Goal: Task Accomplishment & Management: Complete application form

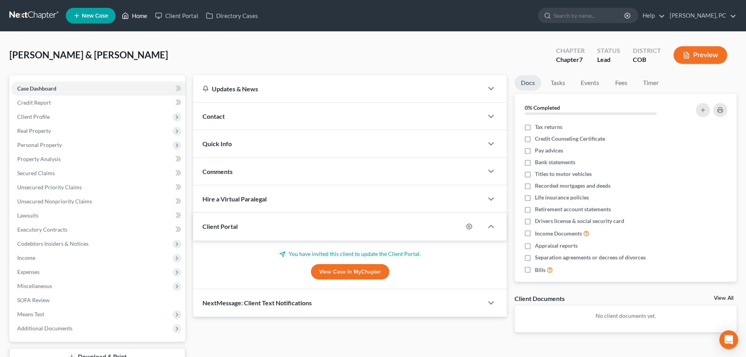
click at [133, 15] on link "Home" at bounding box center [134, 16] width 33 height 14
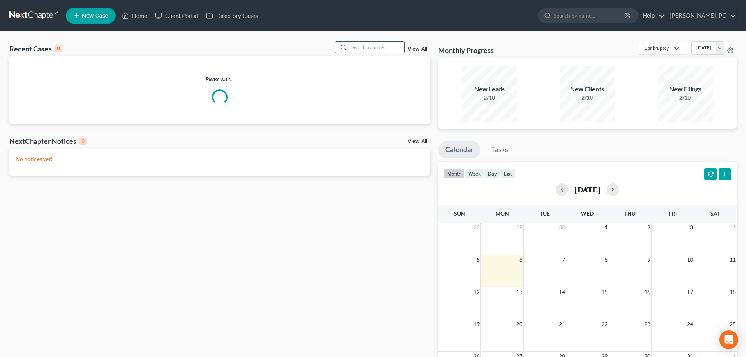
click at [374, 46] on input "search" at bounding box center [376, 47] width 55 height 11
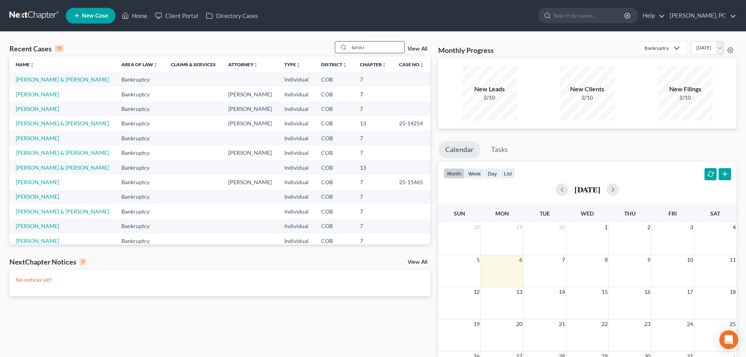
type input "turoci"
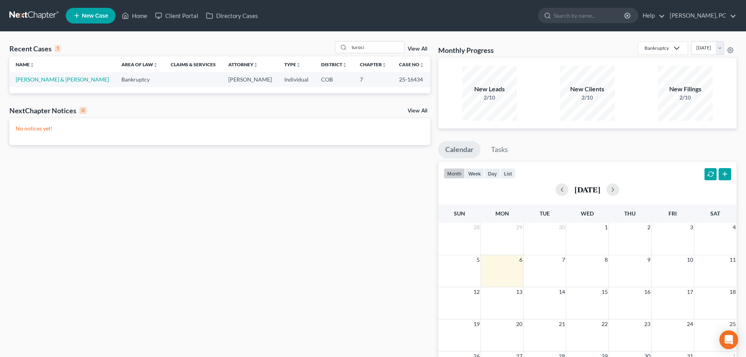
click at [52, 74] on td "[PERSON_NAME] & [PERSON_NAME]" at bounding box center [62, 79] width 106 height 14
click at [53, 80] on link "[PERSON_NAME] & [PERSON_NAME]" at bounding box center [62, 79] width 93 height 7
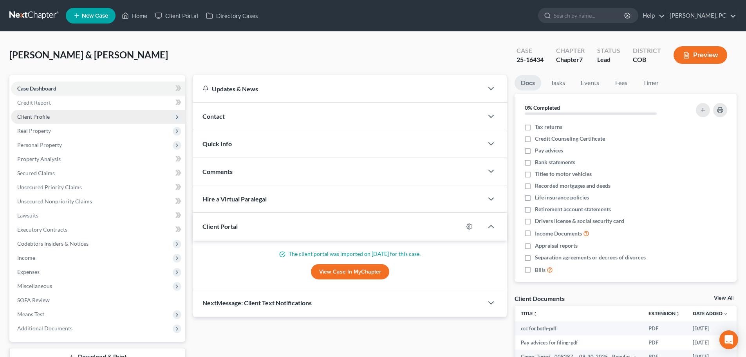
click at [34, 112] on span "Client Profile" at bounding box center [98, 117] width 174 height 14
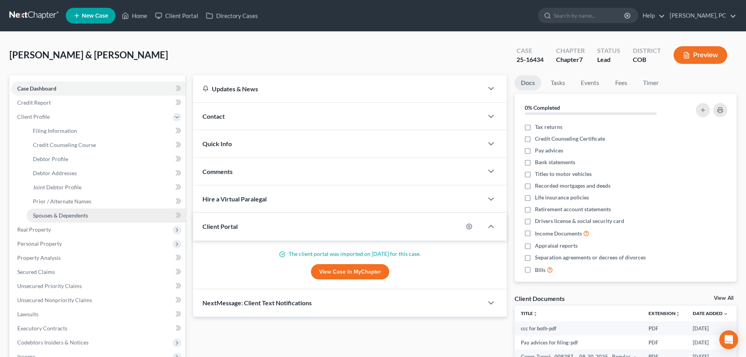
click at [56, 218] on span "Spouses & Dependents" at bounding box center [60, 215] width 55 height 7
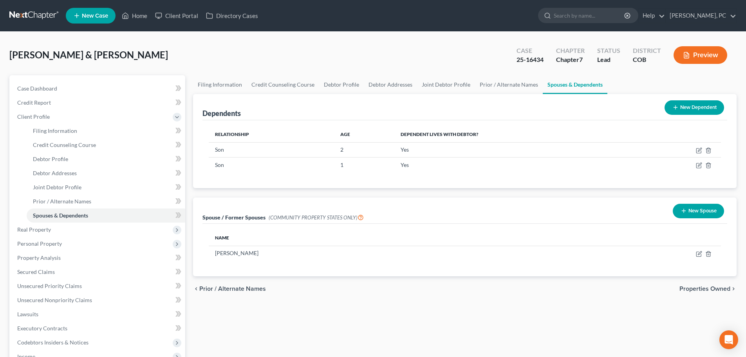
click at [697, 56] on button "Preview" at bounding box center [701, 55] width 54 height 18
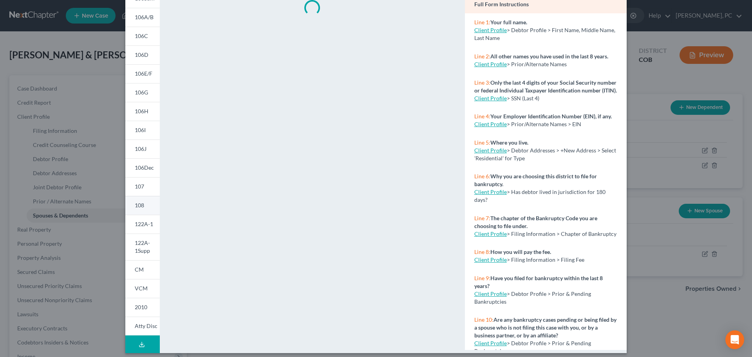
scroll to position [81, 0]
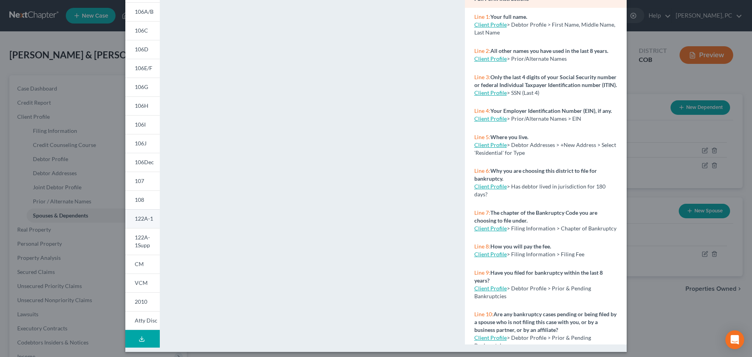
click at [140, 218] on span "122A-1" at bounding box center [144, 218] width 18 height 7
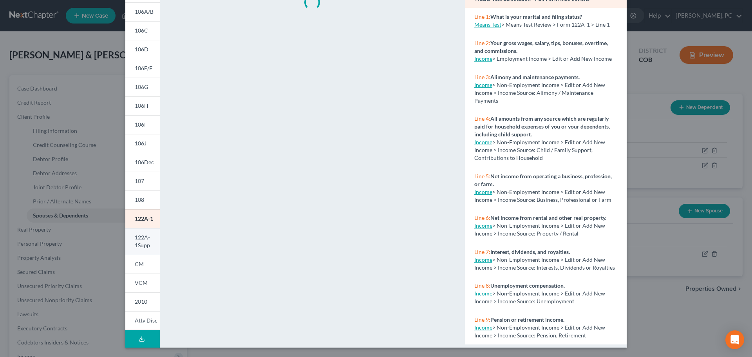
click at [140, 237] on span "122A-1Supp" at bounding box center [142, 241] width 15 height 14
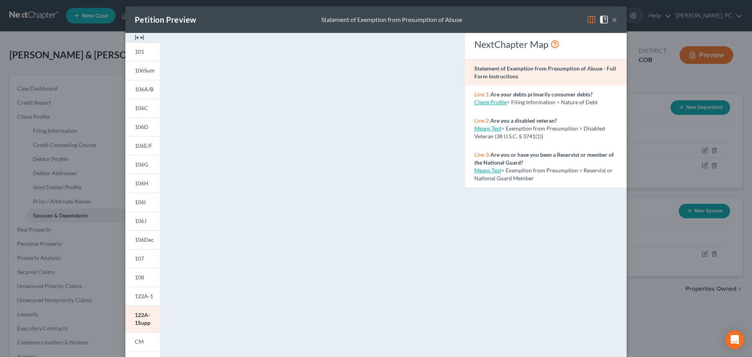
scroll to position [0, 0]
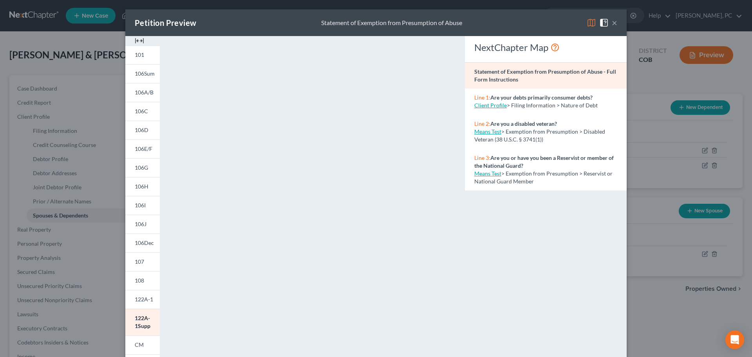
drag, startPoint x: 33, startPoint y: 19, endPoint x: 613, endPoint y: 22, distance: 580.2
click at [613, 22] on button "×" at bounding box center [614, 22] width 5 height 9
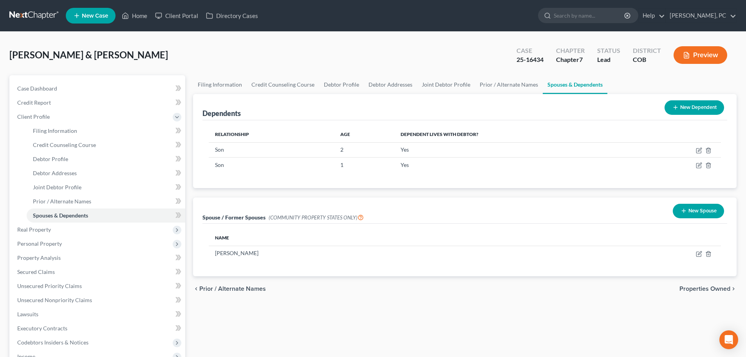
click at [714, 58] on button "Preview" at bounding box center [701, 55] width 54 height 18
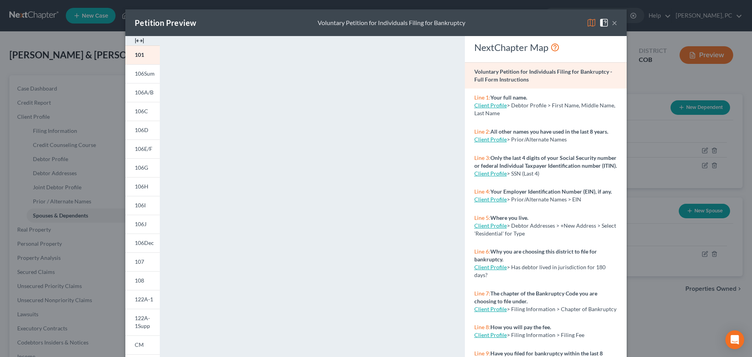
click at [612, 24] on button "×" at bounding box center [614, 22] width 5 height 9
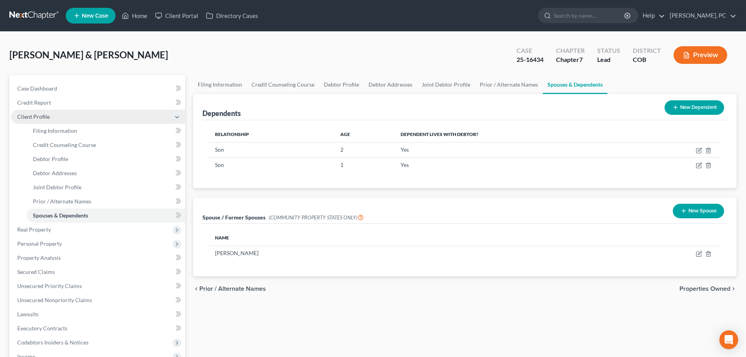
click at [37, 118] on span "Client Profile" at bounding box center [33, 116] width 33 height 7
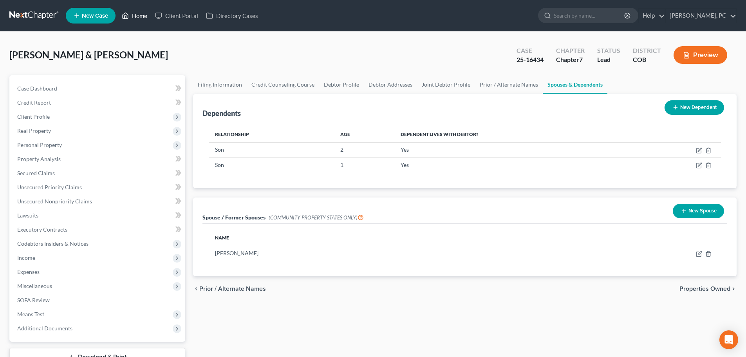
click at [141, 13] on link "Home" at bounding box center [134, 16] width 33 height 14
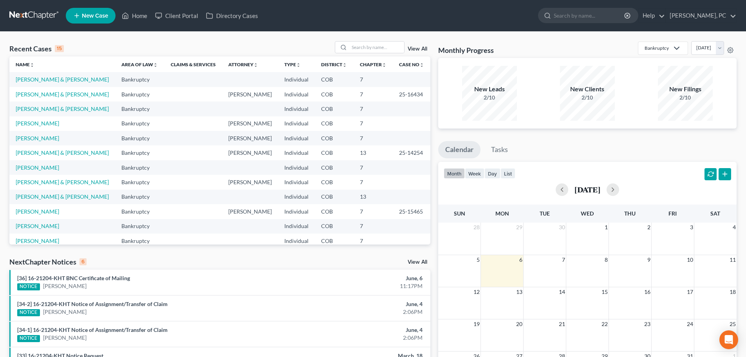
click at [413, 51] on link "View All" at bounding box center [418, 48] width 20 height 5
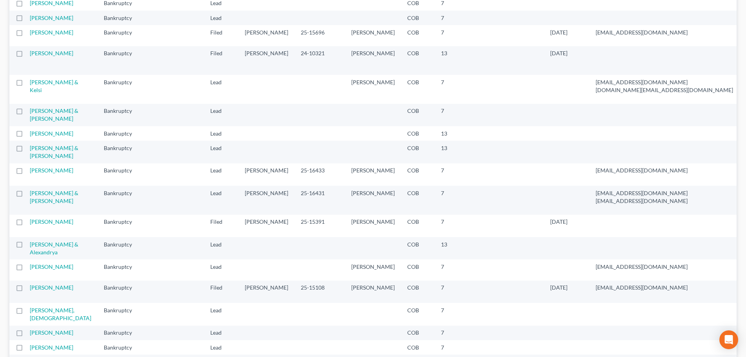
scroll to position [353, 0]
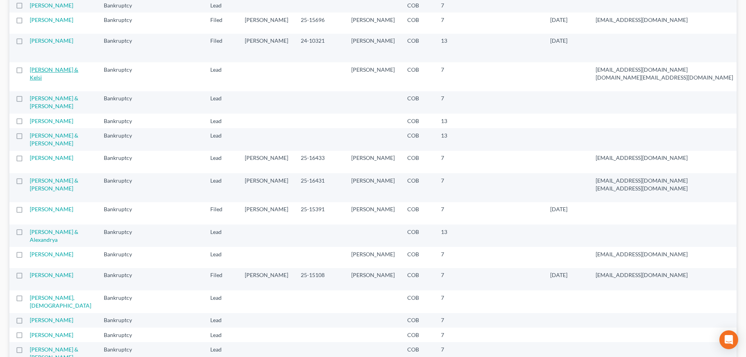
click at [45, 81] on link "[PERSON_NAME] & Kelsi" at bounding box center [54, 73] width 49 height 14
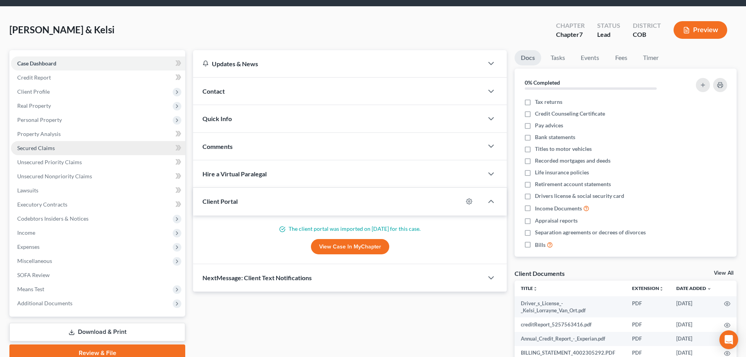
scroll to position [39, 0]
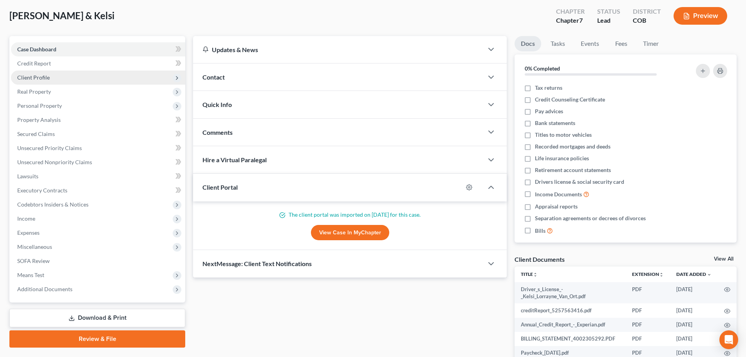
click at [43, 77] on span "Client Profile" at bounding box center [33, 77] width 33 height 7
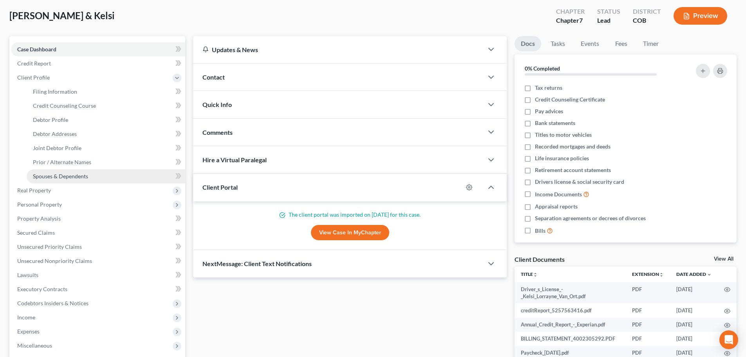
click at [73, 176] on span "Spouses & Dependents" at bounding box center [60, 176] width 55 height 7
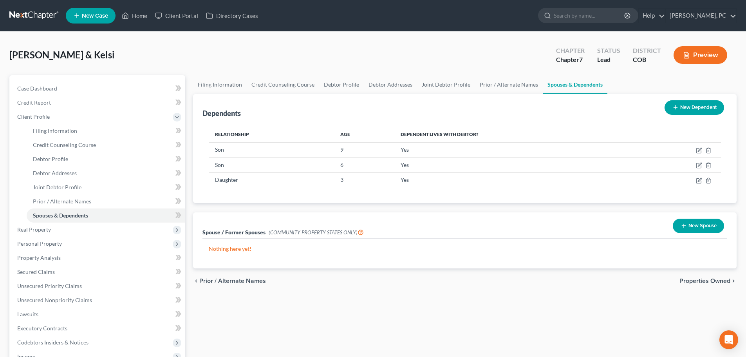
click at [694, 55] on button "Preview" at bounding box center [701, 55] width 54 height 18
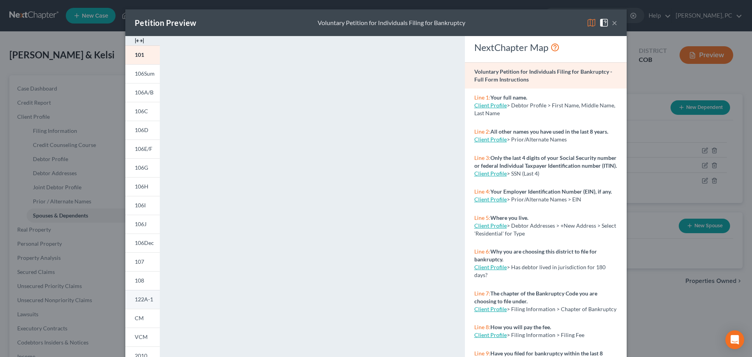
click at [143, 296] on span "122A-1" at bounding box center [144, 299] width 18 height 7
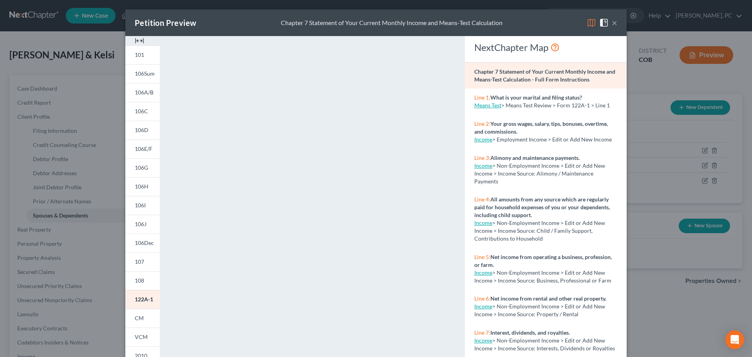
click at [614, 22] on button "×" at bounding box center [614, 22] width 5 height 9
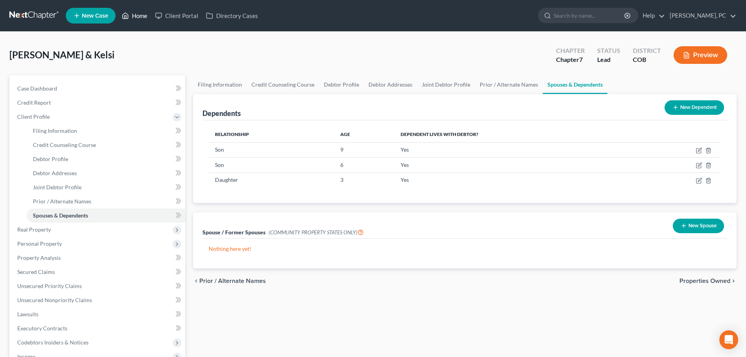
click at [139, 16] on link "Home" at bounding box center [134, 16] width 33 height 14
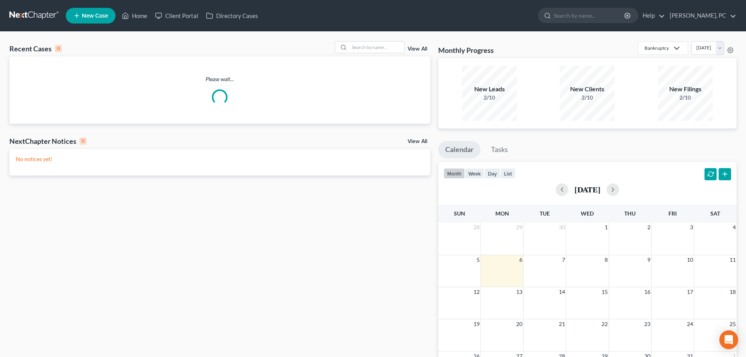
click at [429, 50] on div "View All" at bounding box center [383, 47] width 96 height 12
click at [419, 50] on link "View All" at bounding box center [418, 48] width 20 height 5
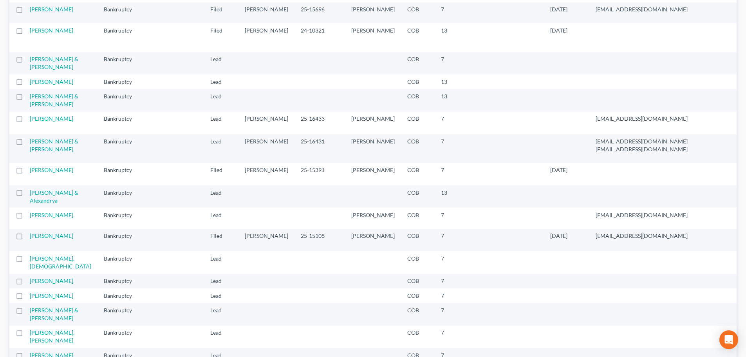
scroll to position [431, 0]
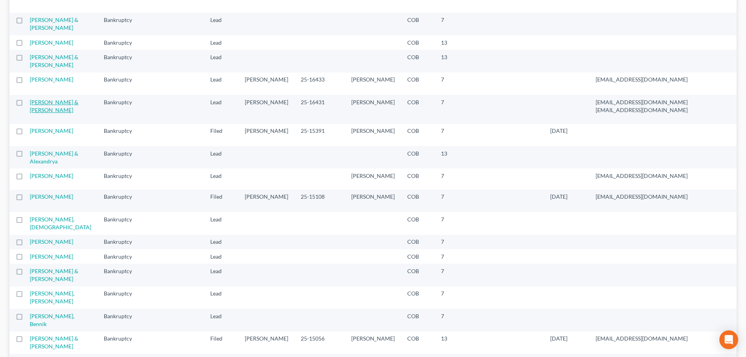
click at [43, 113] on link "[PERSON_NAME] & [PERSON_NAME]" at bounding box center [54, 106] width 49 height 14
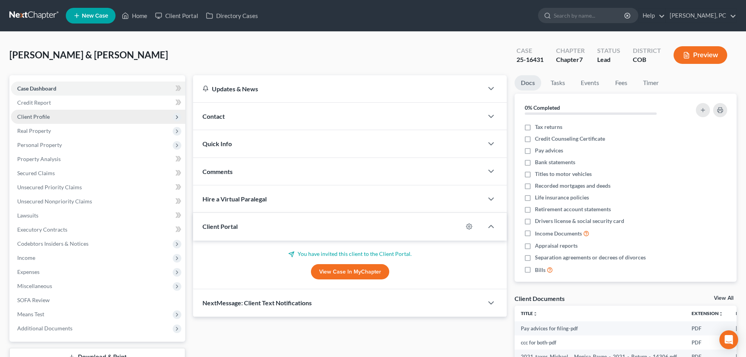
click at [39, 117] on span "Client Profile" at bounding box center [33, 116] width 33 height 7
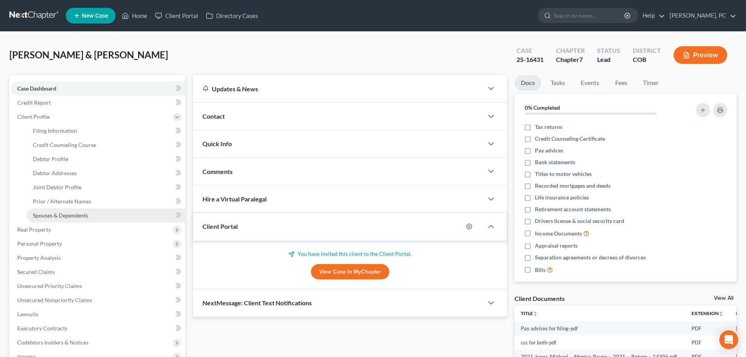
click at [69, 215] on span "Spouses & Dependents" at bounding box center [60, 215] width 55 height 7
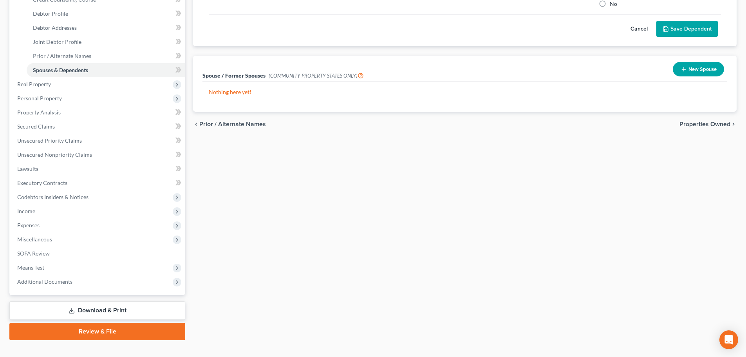
scroll to position [157, 0]
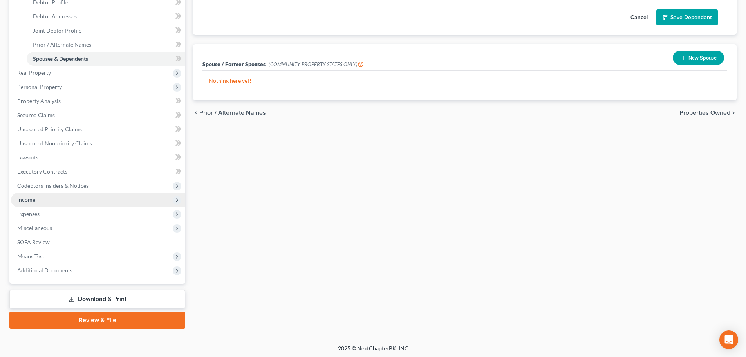
click at [26, 199] on span "Income" at bounding box center [26, 199] width 18 height 7
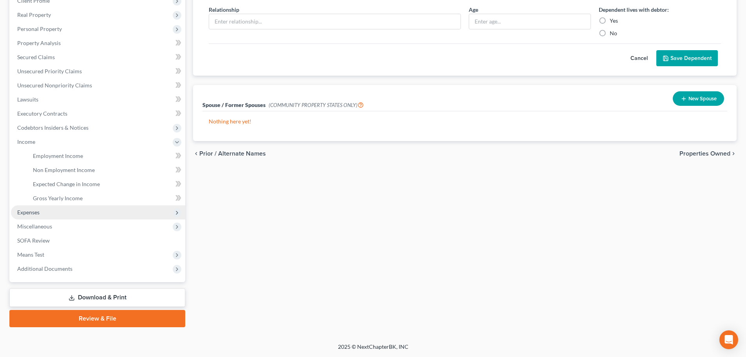
scroll to position [116, 0]
click at [40, 228] on span "Miscellaneous" at bounding box center [34, 226] width 35 height 7
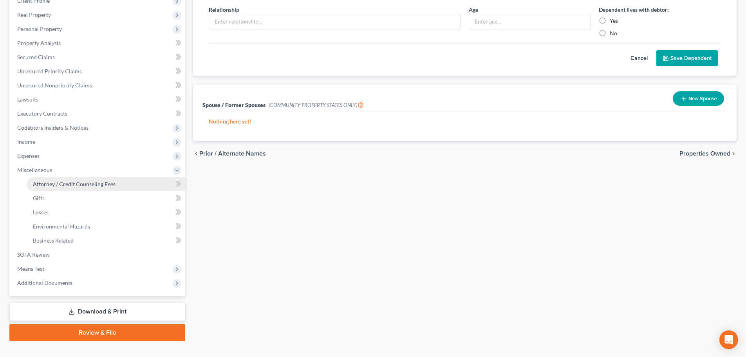
scroll to position [120, 0]
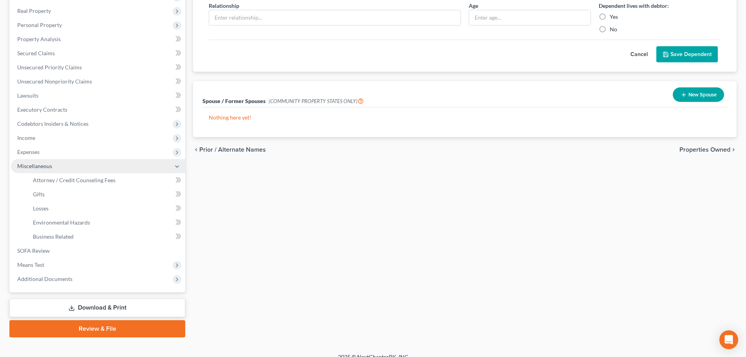
click at [39, 163] on span "Miscellaneous" at bounding box center [34, 166] width 35 height 7
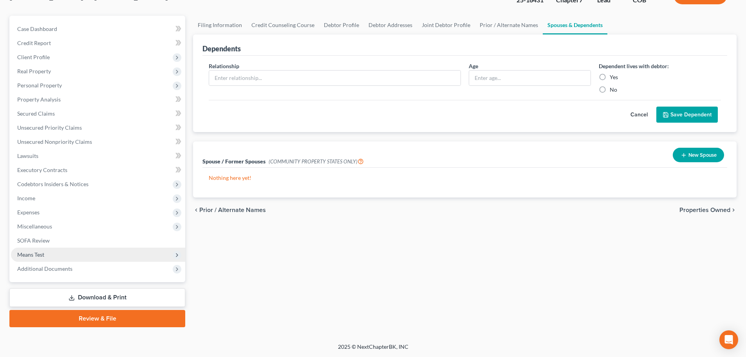
click at [35, 251] on span "Means Test" at bounding box center [30, 254] width 27 height 7
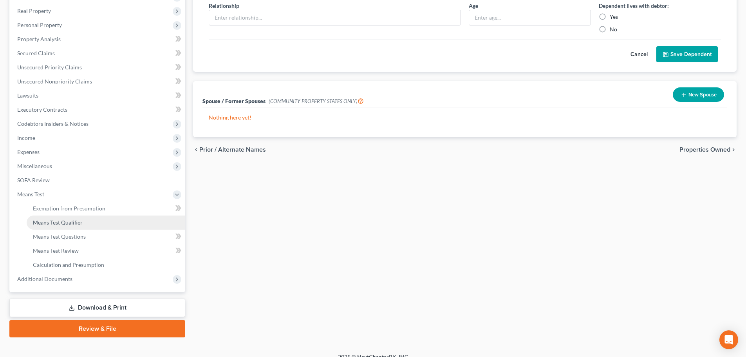
click at [71, 218] on link "Means Test Qualifier" at bounding box center [106, 222] width 159 height 14
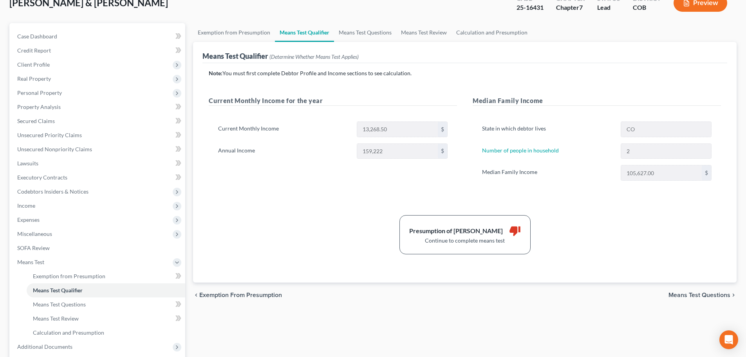
scroll to position [39, 0]
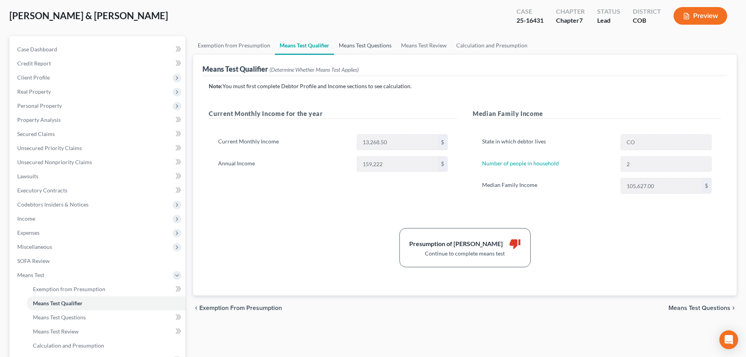
click at [369, 44] on link "Means Test Questions" at bounding box center [365, 45] width 62 height 19
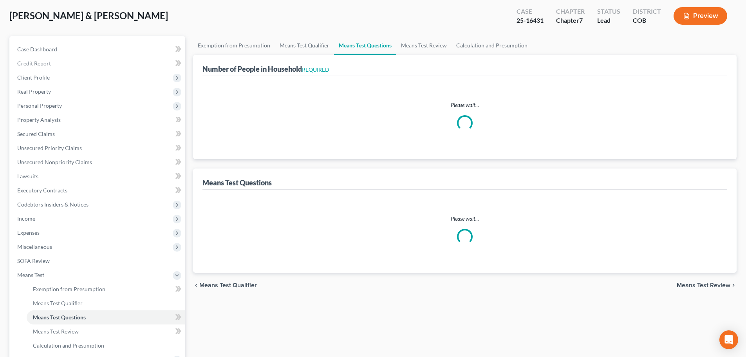
scroll to position [1, 0]
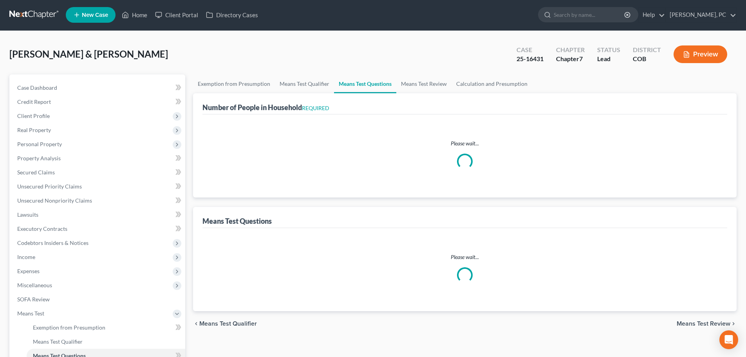
select select "1"
select select "60"
select select "1"
select select "60"
select select "0"
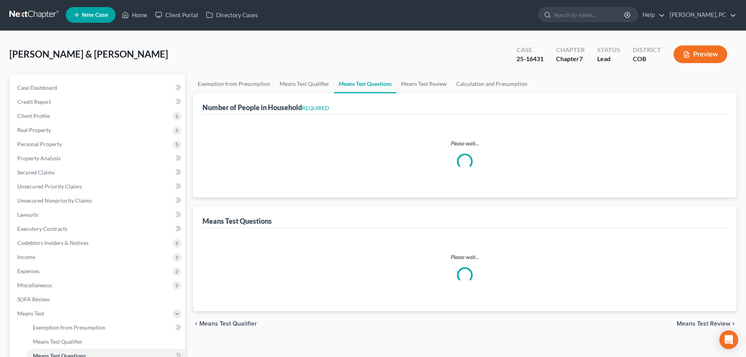
select select "60"
select select "0"
select select "60"
select select "1"
select select "60"
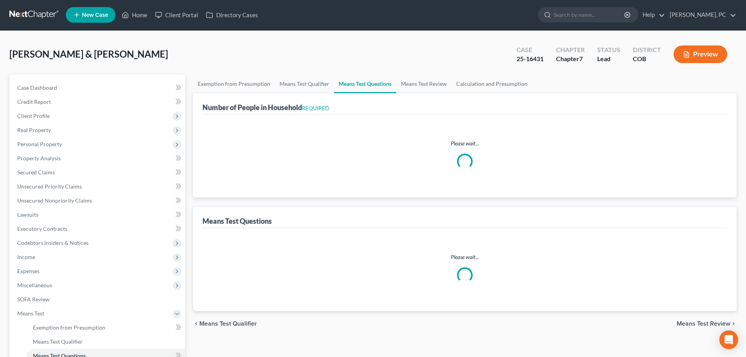
select select "0"
select select "60"
select select "0"
select select "60"
select select "1"
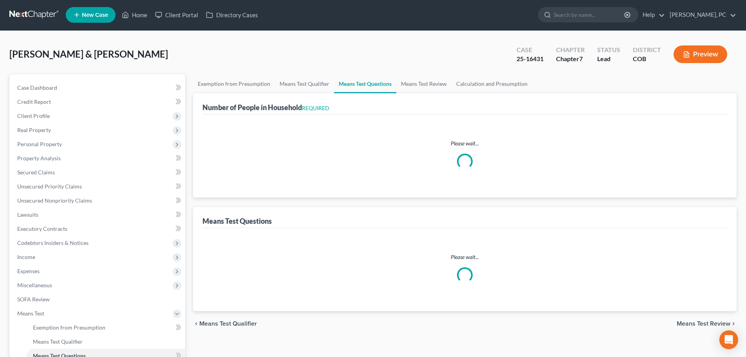
select select "1"
select select "3"
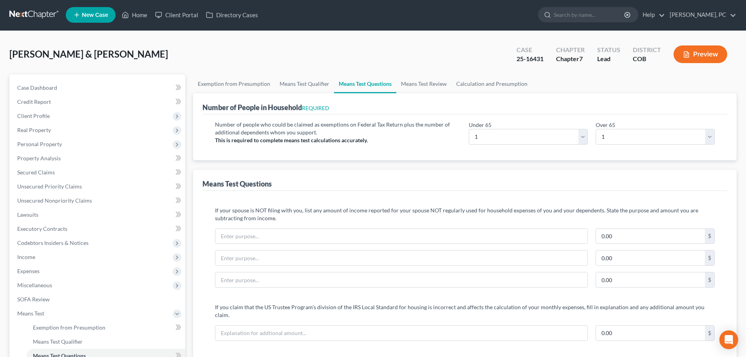
scroll to position [0, 0]
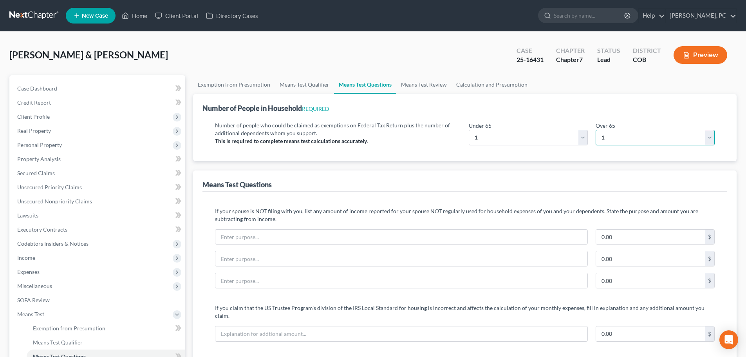
click at [600, 134] on select "# 0 1 2 3 4 5 6 7 8 9 10" at bounding box center [655, 138] width 119 height 16
select select "0"
click at [596, 130] on select "# 0 1 2 3 4 5 6 7 8 9 10" at bounding box center [655, 138] width 119 height 16
click at [505, 136] on select "# 0 1 2 3 4 5 6 7 8 9 10" at bounding box center [528, 138] width 119 height 16
select select "4"
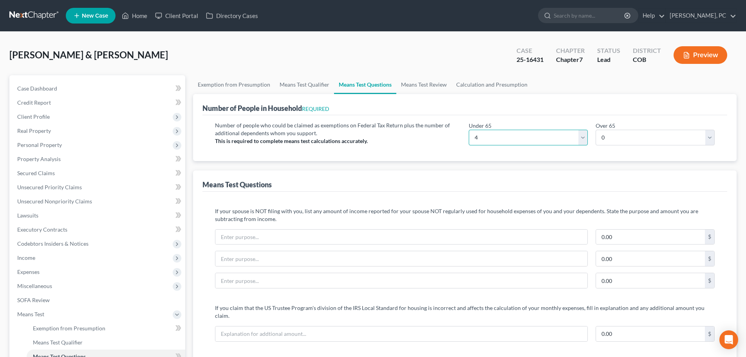
click at [469, 130] on select "# 0 1 2 3 4 5 6 7 8 9 10" at bounding box center [528, 138] width 119 height 16
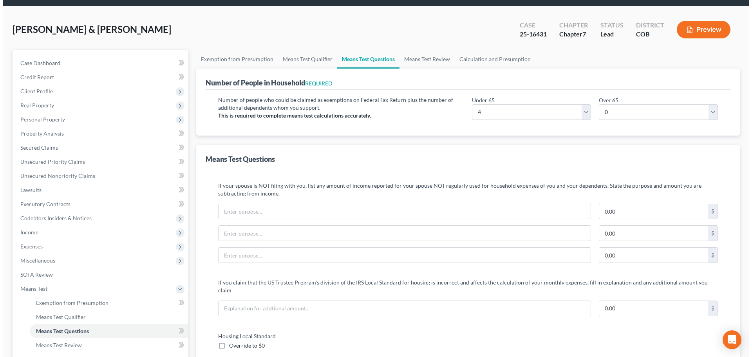
scroll to position [39, 0]
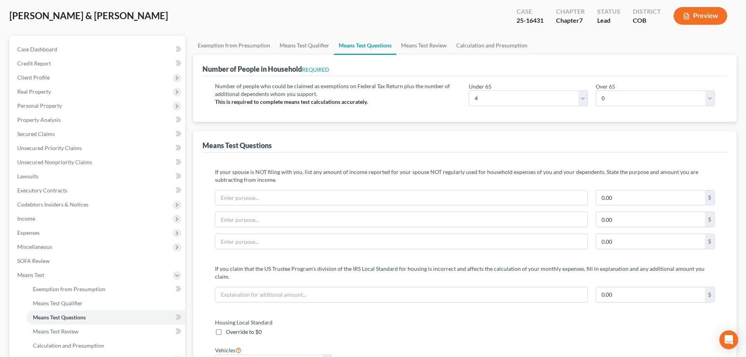
click at [704, 16] on button "Preview" at bounding box center [701, 16] width 54 height 18
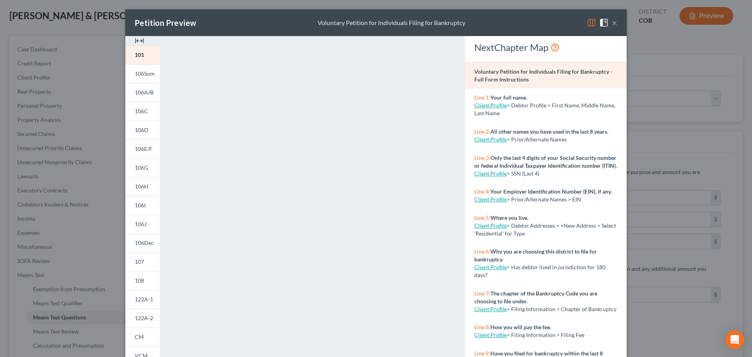
click at [137, 39] on img at bounding box center [139, 40] width 9 height 9
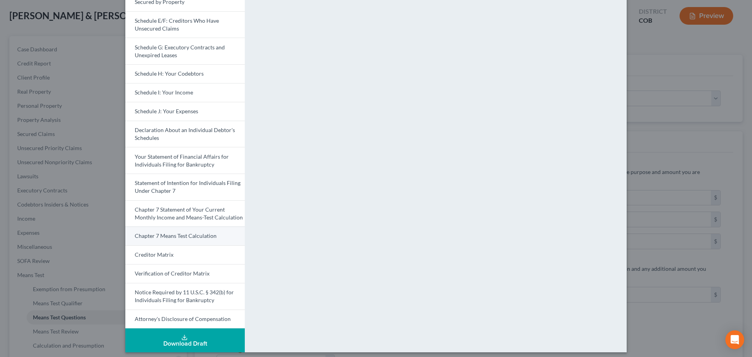
scroll to position [156, 0]
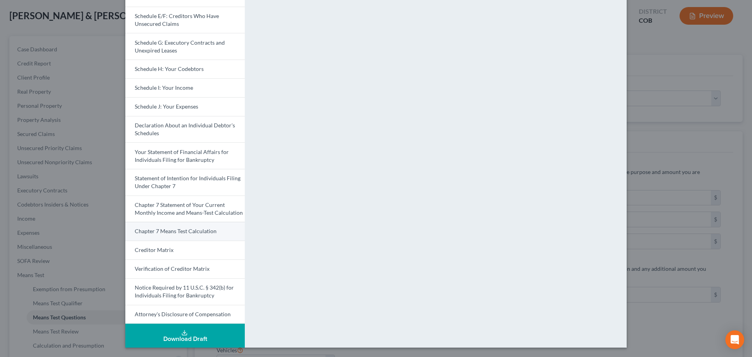
click at [176, 231] on span "Chapter 7 Means Test Calculation" at bounding box center [176, 231] width 82 height 7
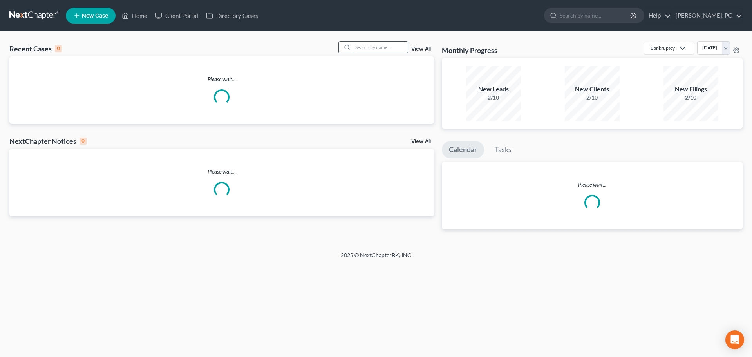
click at [380, 51] on input "search" at bounding box center [380, 47] width 55 height 11
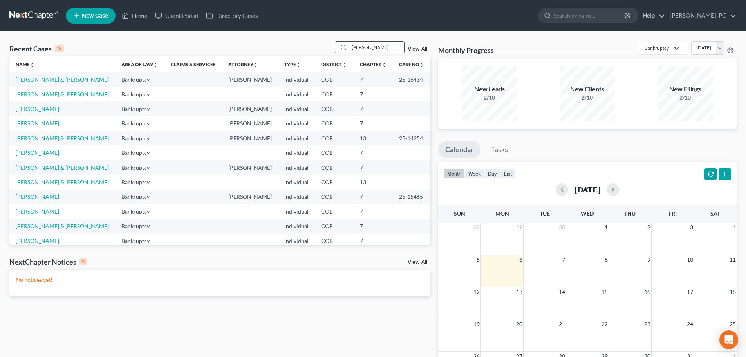
type input "sanchez"
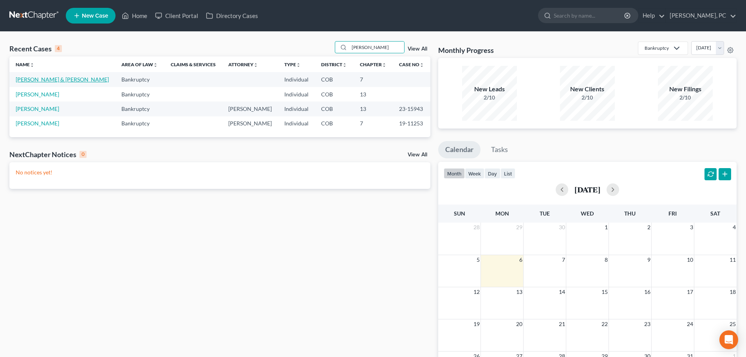
click at [70, 79] on link "[PERSON_NAME] & [PERSON_NAME]" at bounding box center [62, 79] width 93 height 7
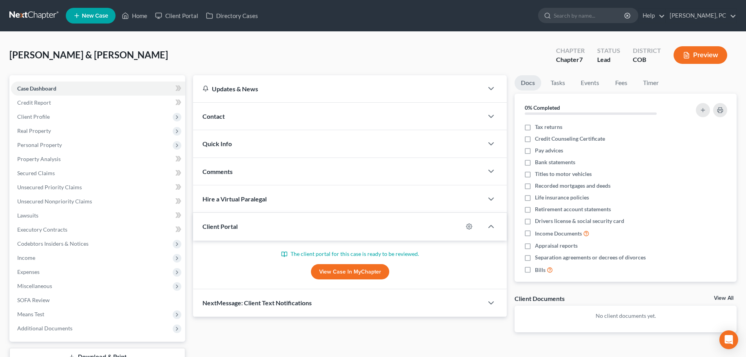
click at [366, 262] on div "The client portal for this case is ready to be reviewed. View Case in MyChapter" at bounding box center [350, 265] width 295 height 30
click at [356, 273] on link "View Case in MyChapter" at bounding box center [350, 272] width 78 height 16
click at [140, 16] on link "Home" at bounding box center [134, 16] width 33 height 14
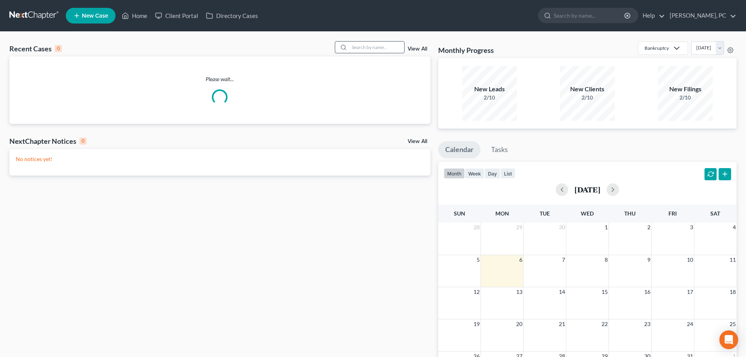
click at [374, 45] on input "search" at bounding box center [376, 47] width 55 height 11
type input "hoover"
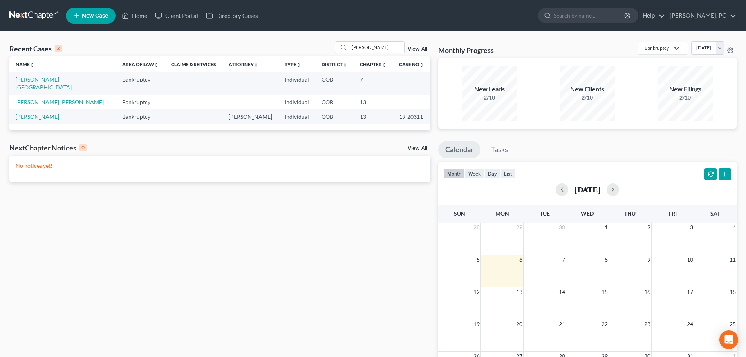
click at [45, 80] on link "Hoover, Shelby" at bounding box center [44, 83] width 56 height 14
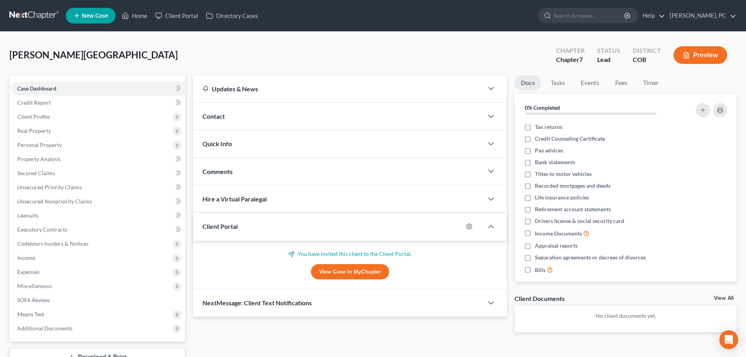
drag, startPoint x: 337, startPoint y: 261, endPoint x: 341, endPoint y: 274, distance: 14.3
click at [339, 266] on div "You have invited this client to the Client Portal. View Case in MyChapter" at bounding box center [350, 265] width 295 height 30
click at [341, 274] on link "View Case in MyChapter" at bounding box center [350, 272] width 78 height 16
click at [139, 15] on link "Home" at bounding box center [134, 16] width 33 height 14
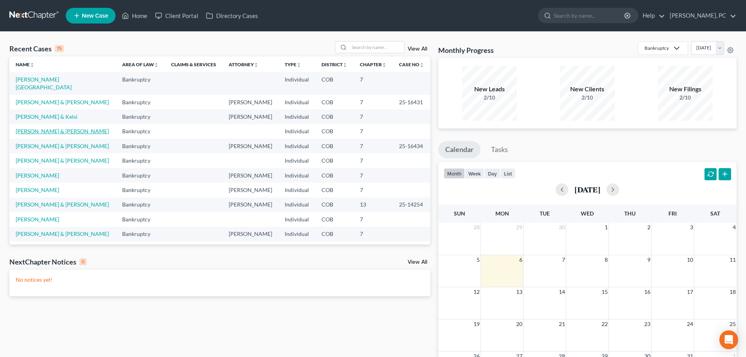
click at [47, 128] on link "[PERSON_NAME] & [PERSON_NAME]" at bounding box center [62, 131] width 93 height 7
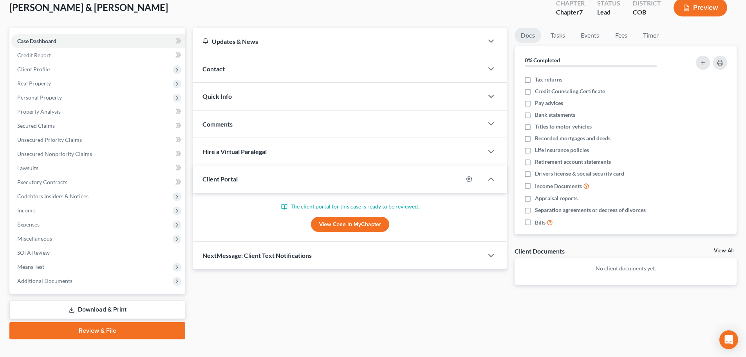
scroll to position [60, 0]
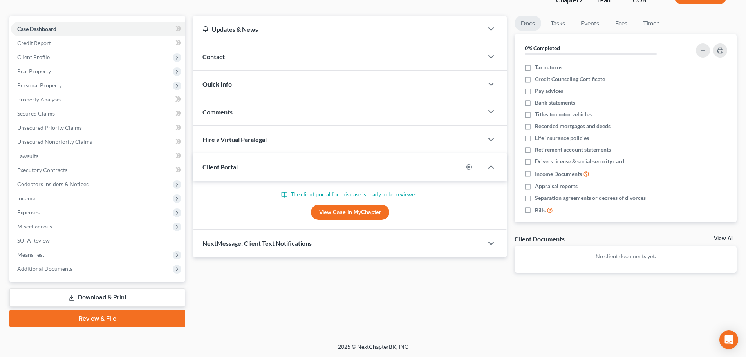
click at [339, 215] on link "View Case in MyChapter" at bounding box center [350, 213] width 78 height 16
